Goal: Information Seeking & Learning: Learn about a topic

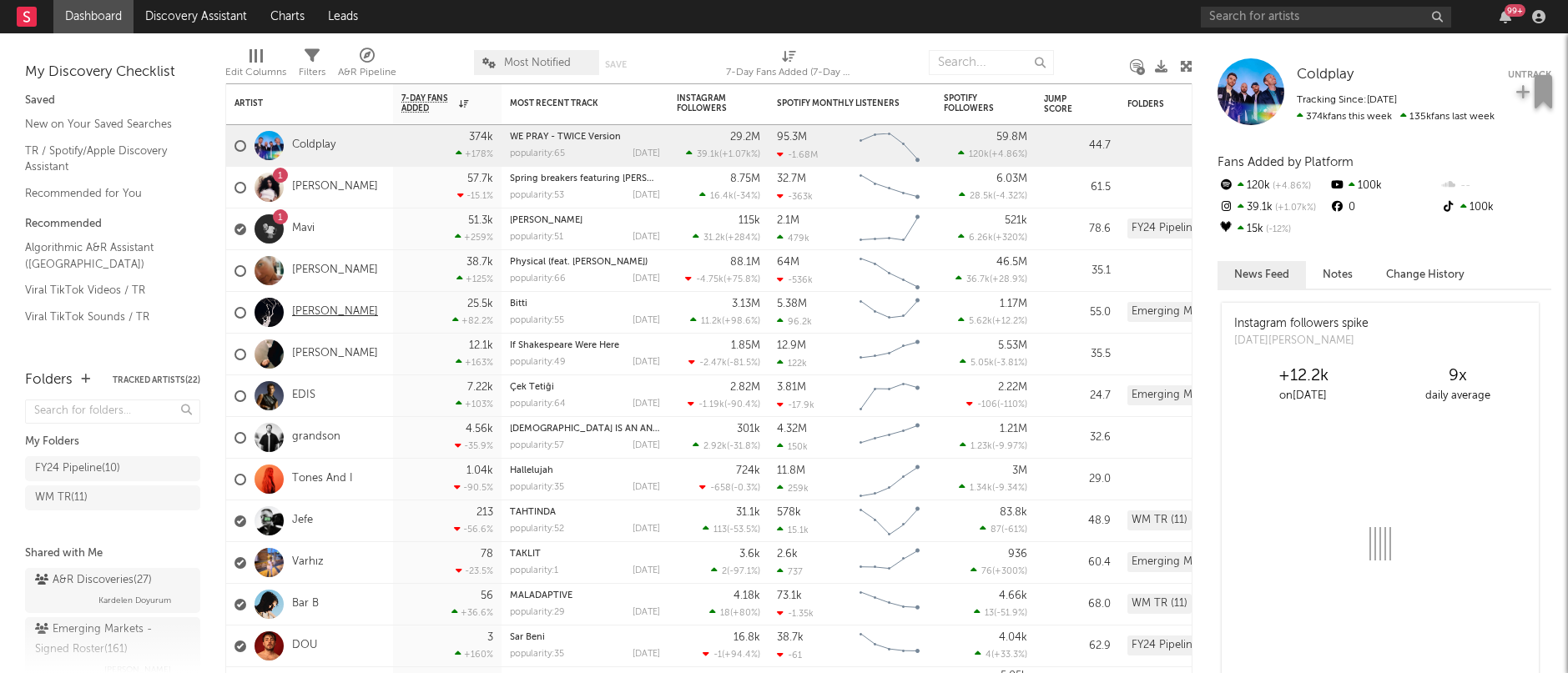
click at [322, 307] on link "[PERSON_NAME]" at bounding box center [334, 312] width 86 height 14
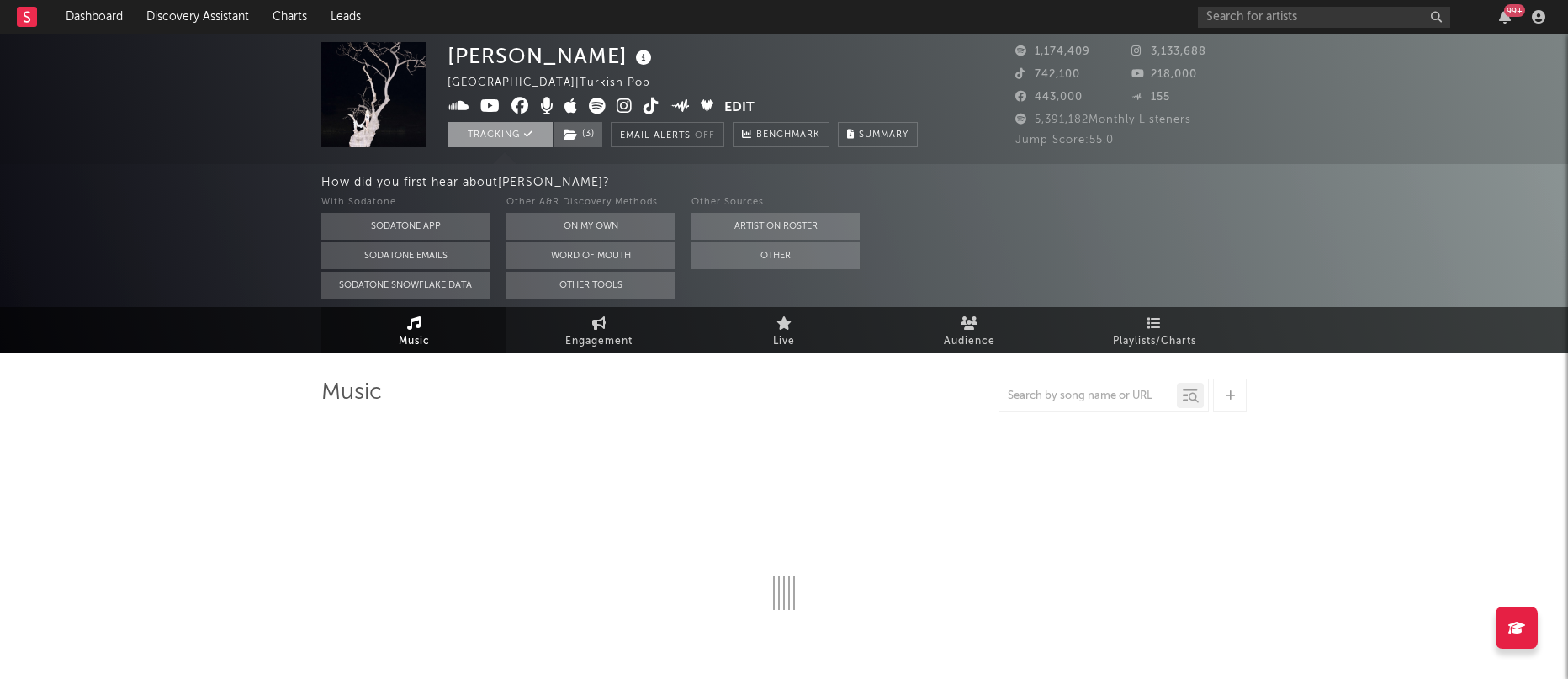
click at [506, 136] on button "Tracking" at bounding box center [500, 134] width 105 height 26
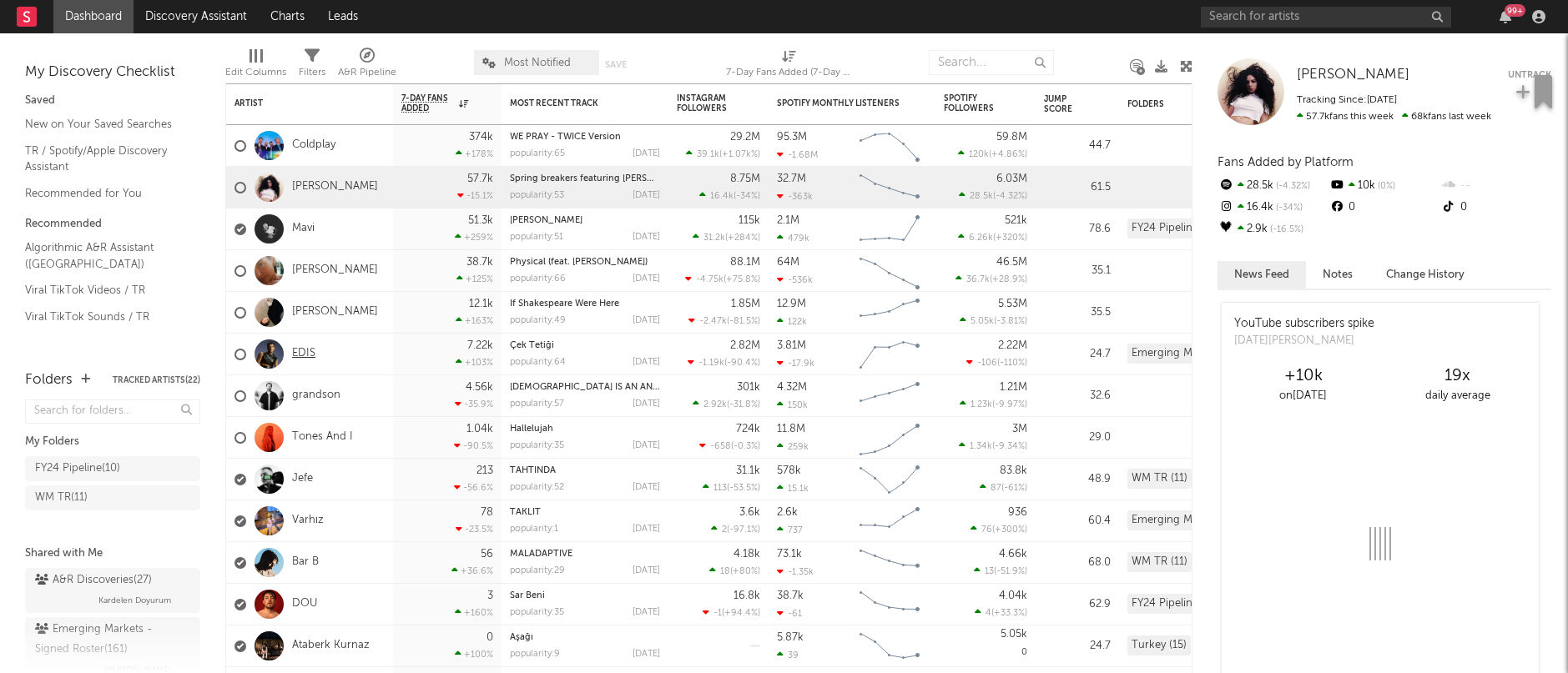
click at [304, 351] on link "EDIS" at bounding box center [304, 354] width 24 height 14
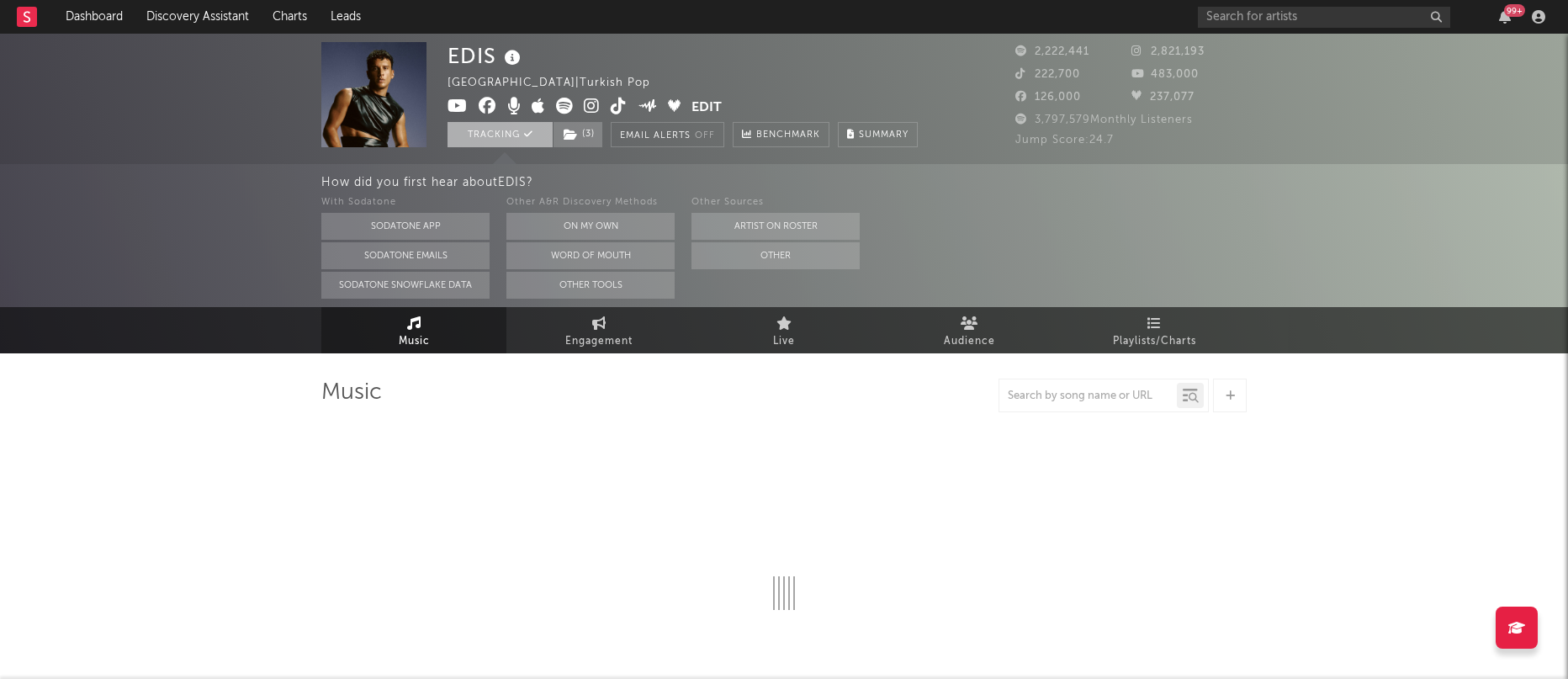
click at [496, 128] on button "Tracking" at bounding box center [500, 134] width 105 height 26
select select "6m"
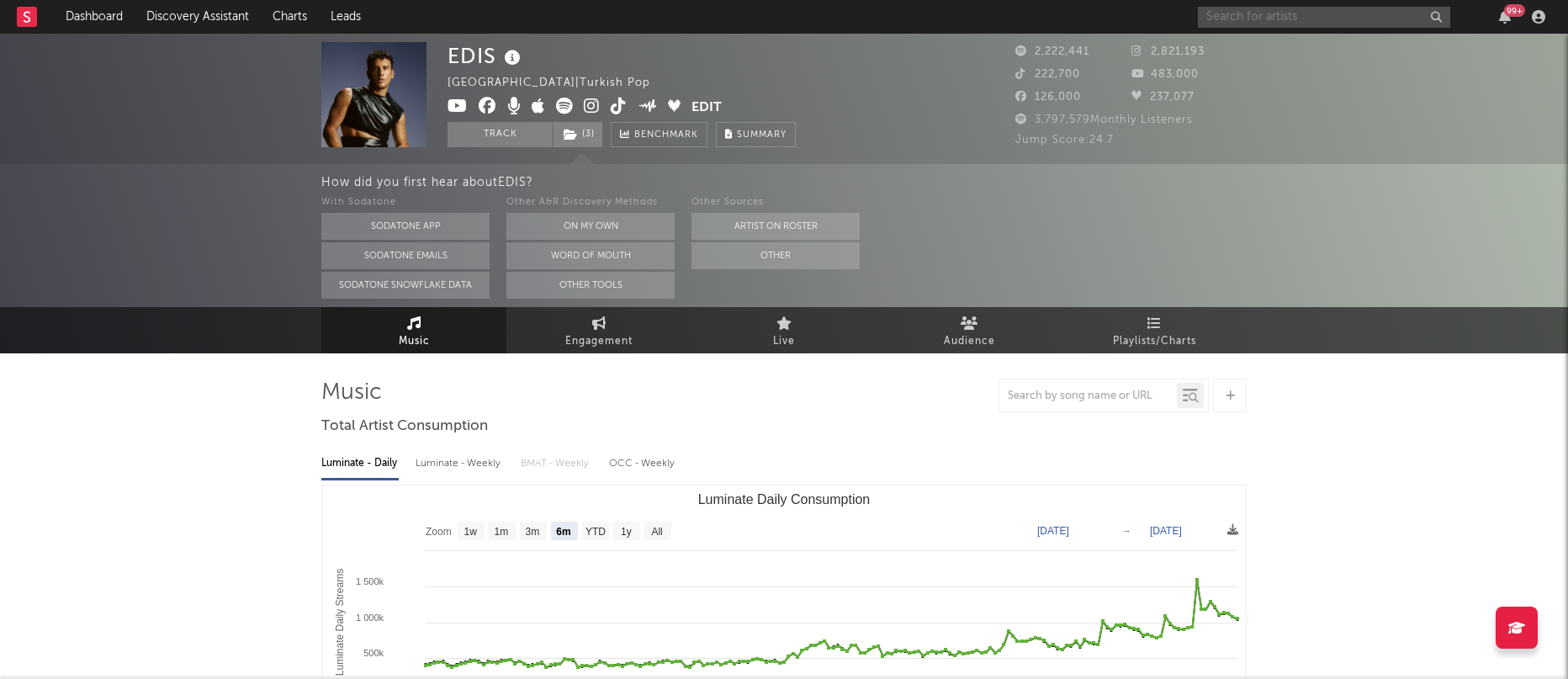
click at [1273, 15] on input "text" at bounding box center [1324, 16] width 252 height 21
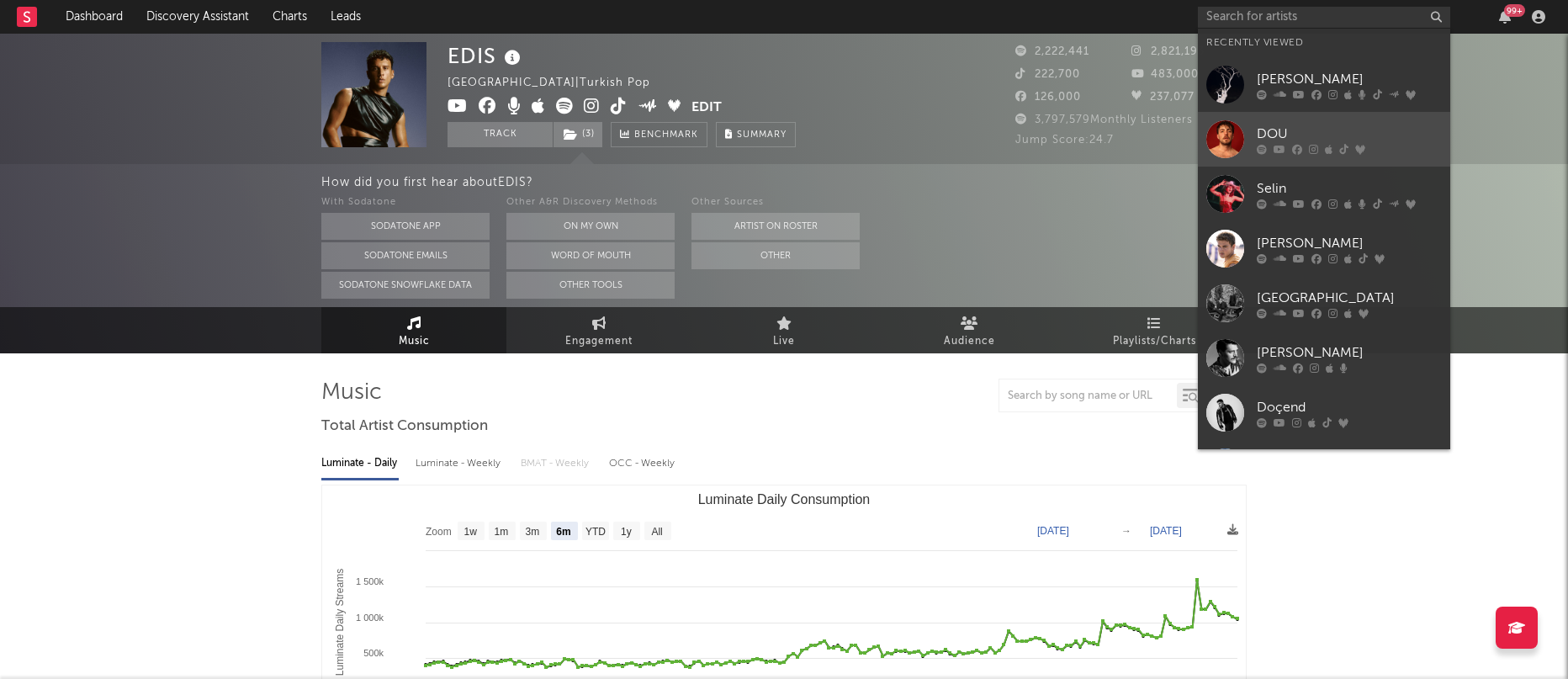
click at [1359, 138] on div "DOU" at bounding box center [1349, 133] width 185 height 20
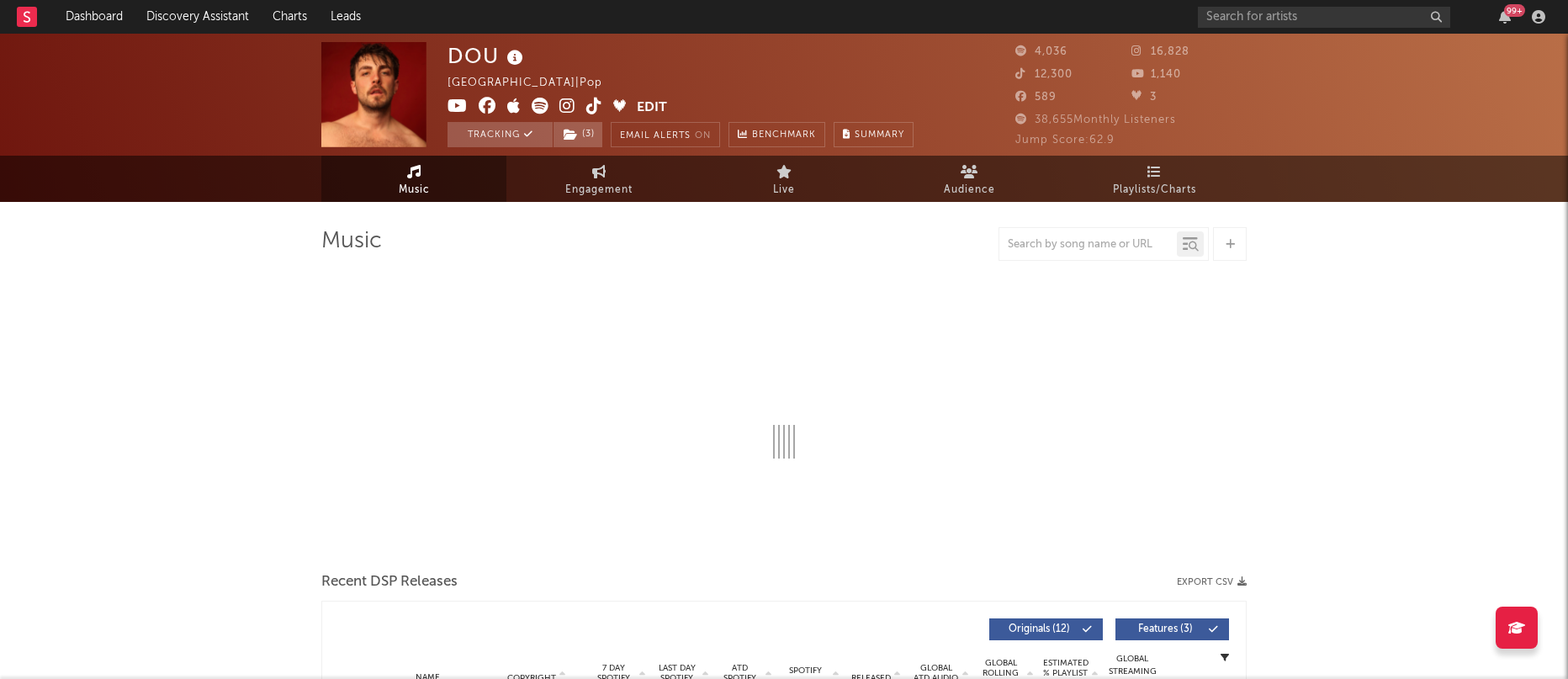
select select "6m"
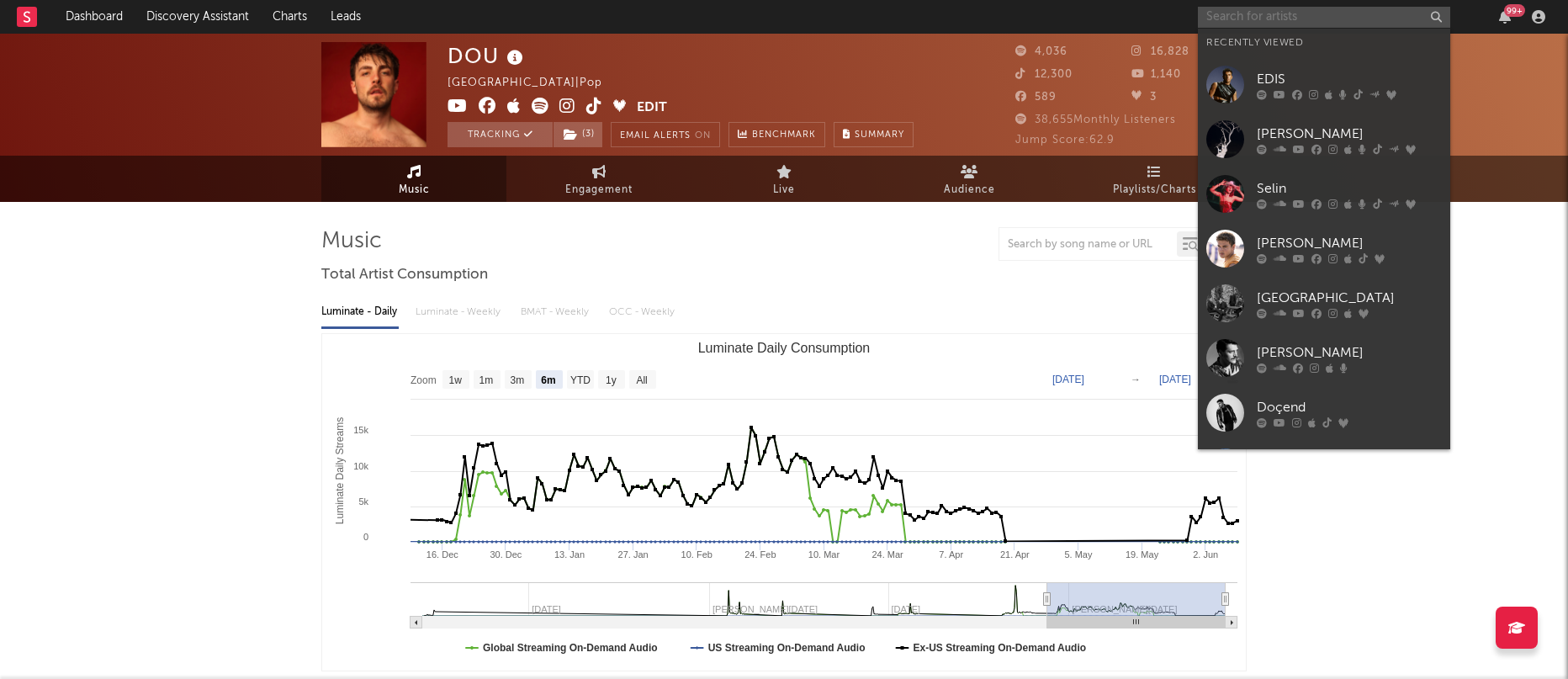
click at [1335, 20] on input "text" at bounding box center [1324, 16] width 252 height 21
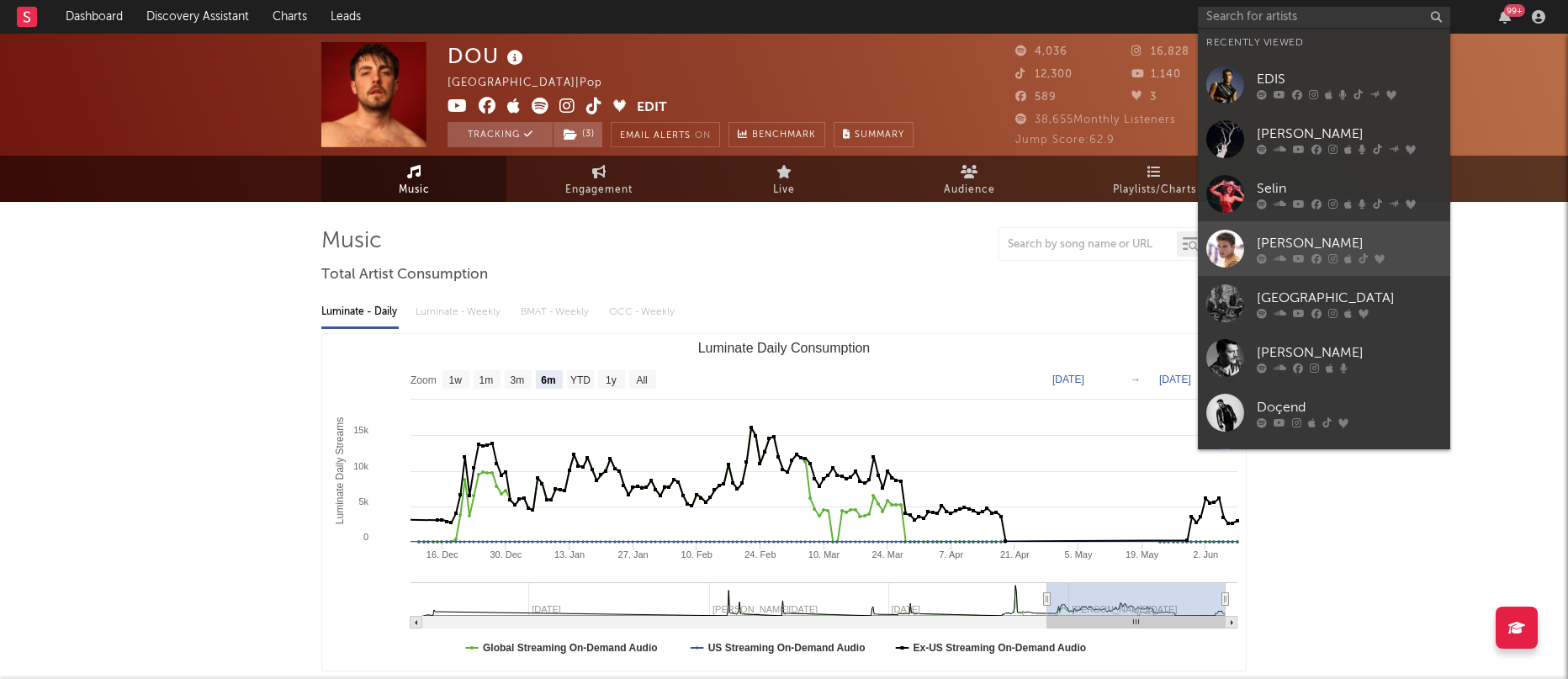
click at [1359, 243] on div "[PERSON_NAME]" at bounding box center [1349, 243] width 185 height 20
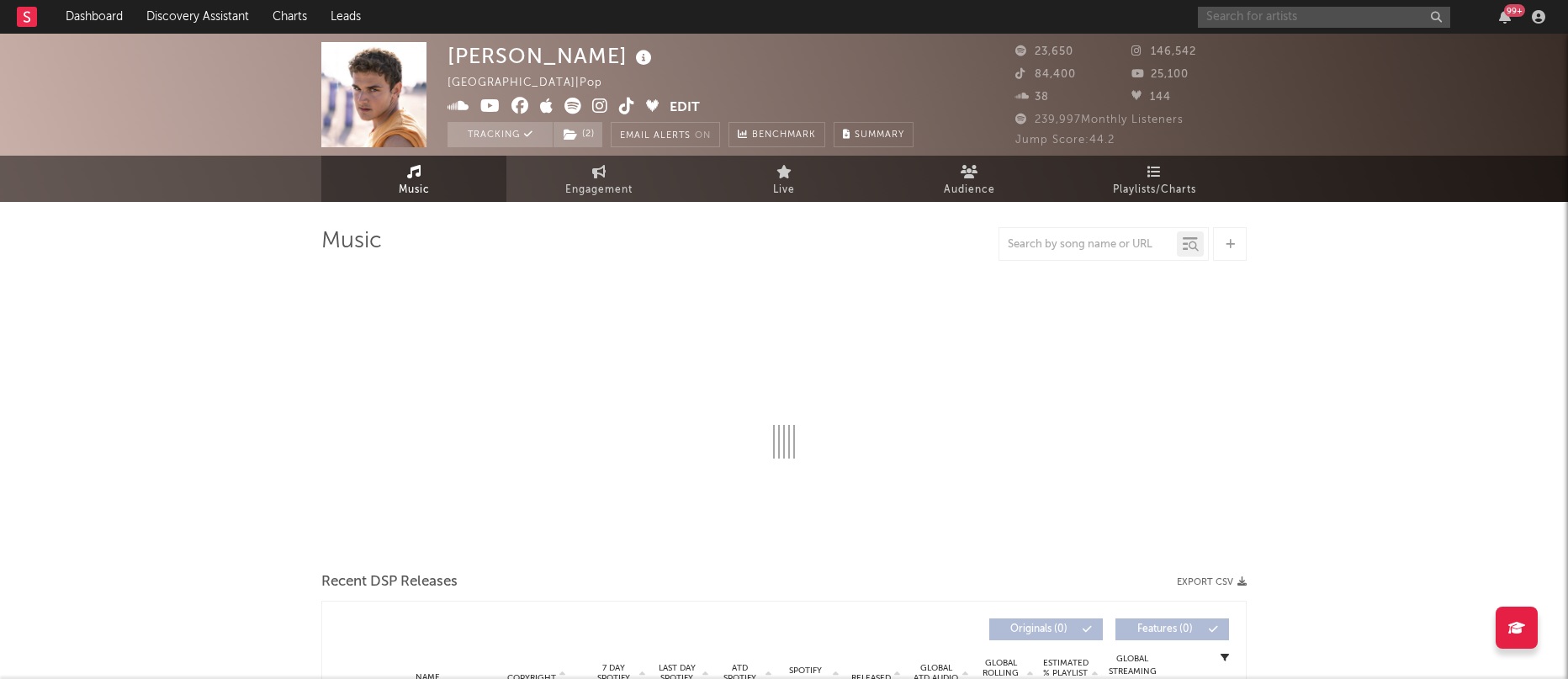
click at [1309, 20] on input "text" at bounding box center [1324, 16] width 252 height 21
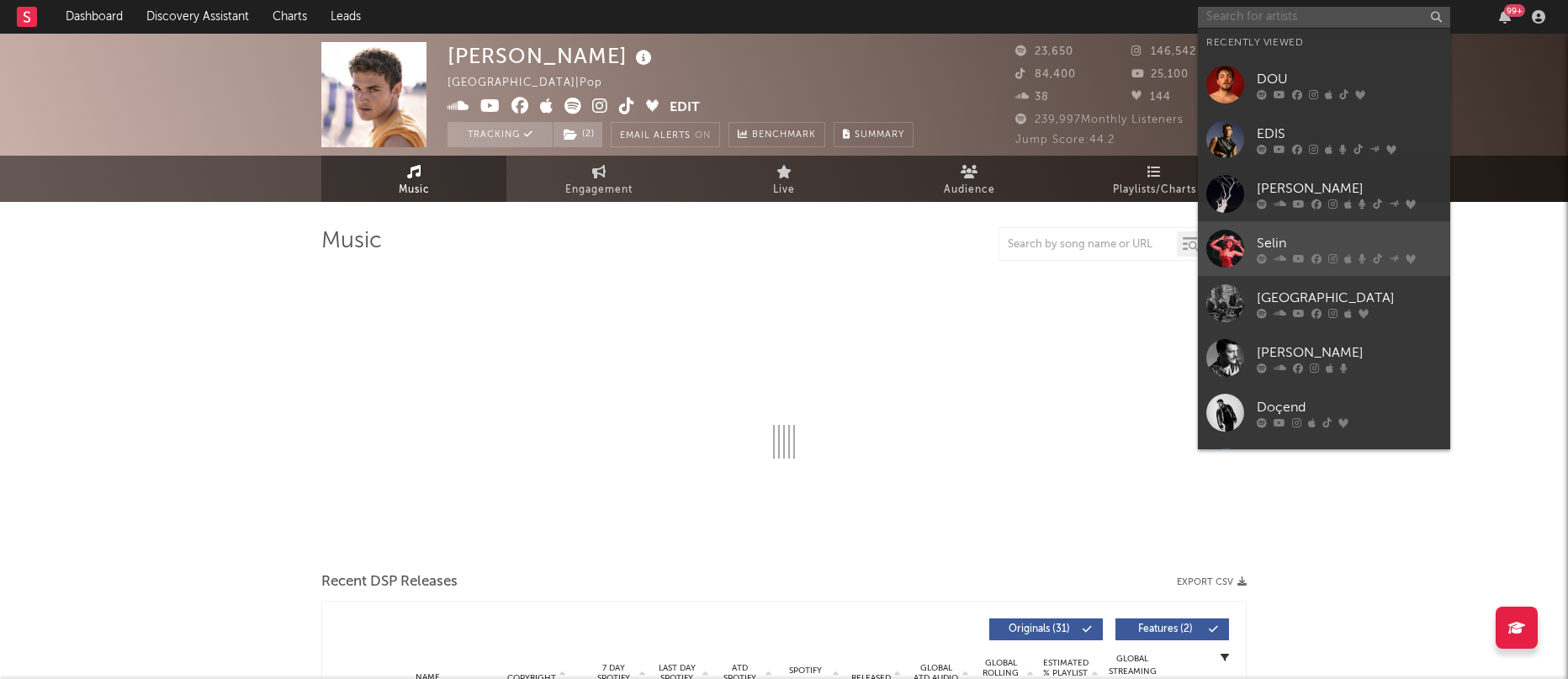
select select "6m"
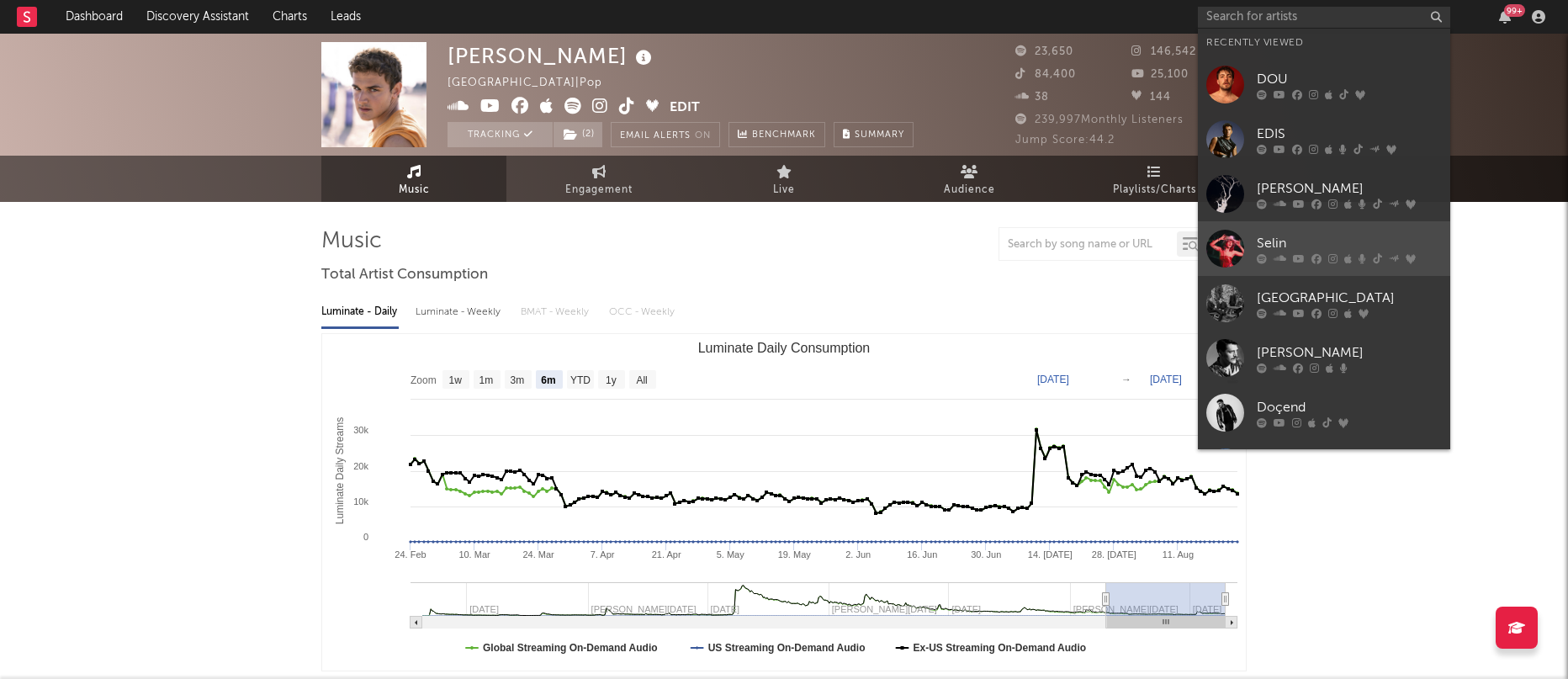
click at [1359, 249] on div "Selin" at bounding box center [1349, 243] width 185 height 20
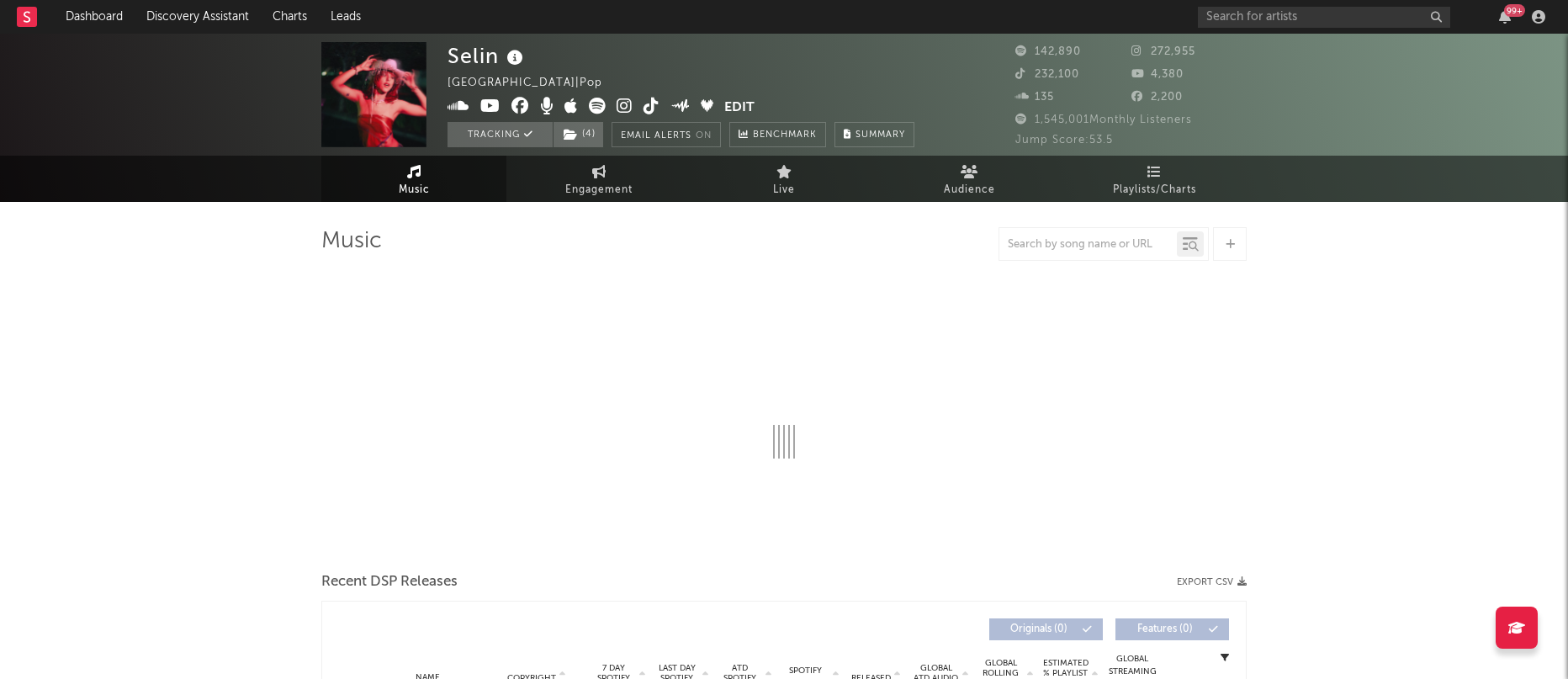
select select "6m"
